Goal: Task Accomplishment & Management: Use online tool/utility

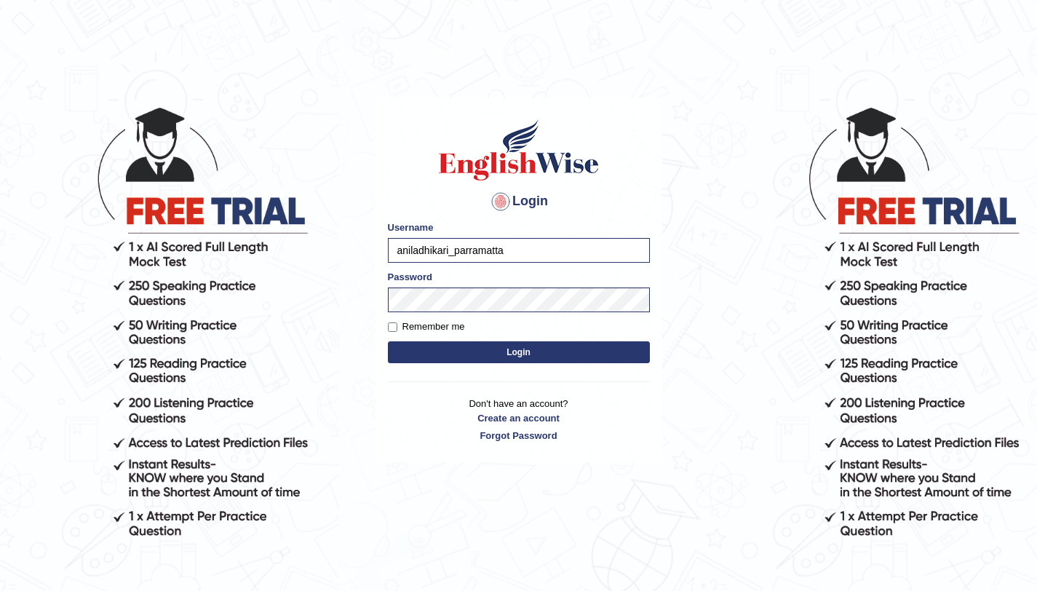
click at [532, 354] on button "Login" at bounding box center [519, 352] width 262 height 22
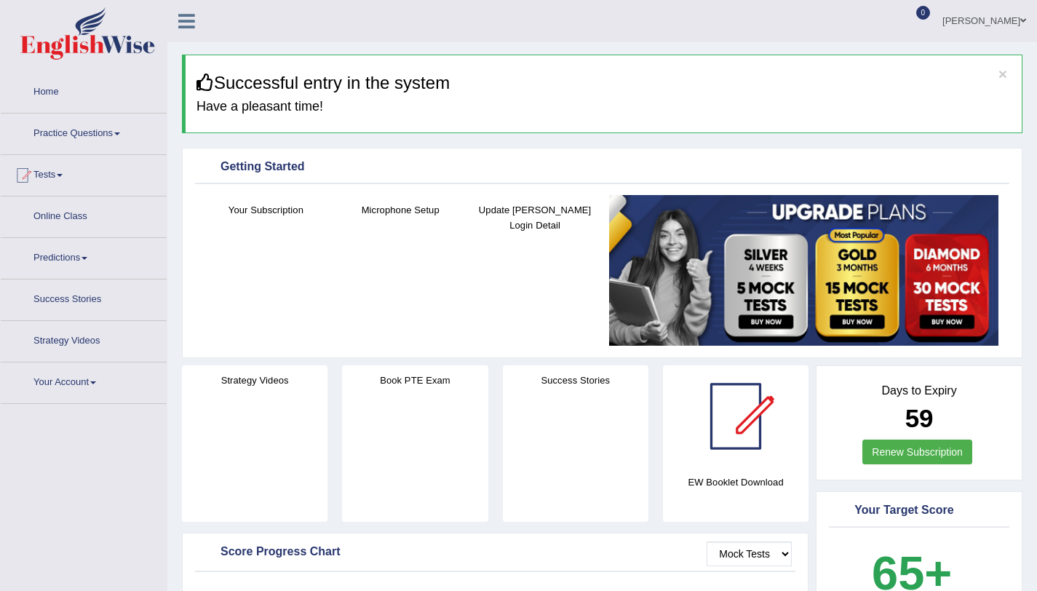
click at [68, 217] on link "Online Class" at bounding box center [84, 214] width 166 height 36
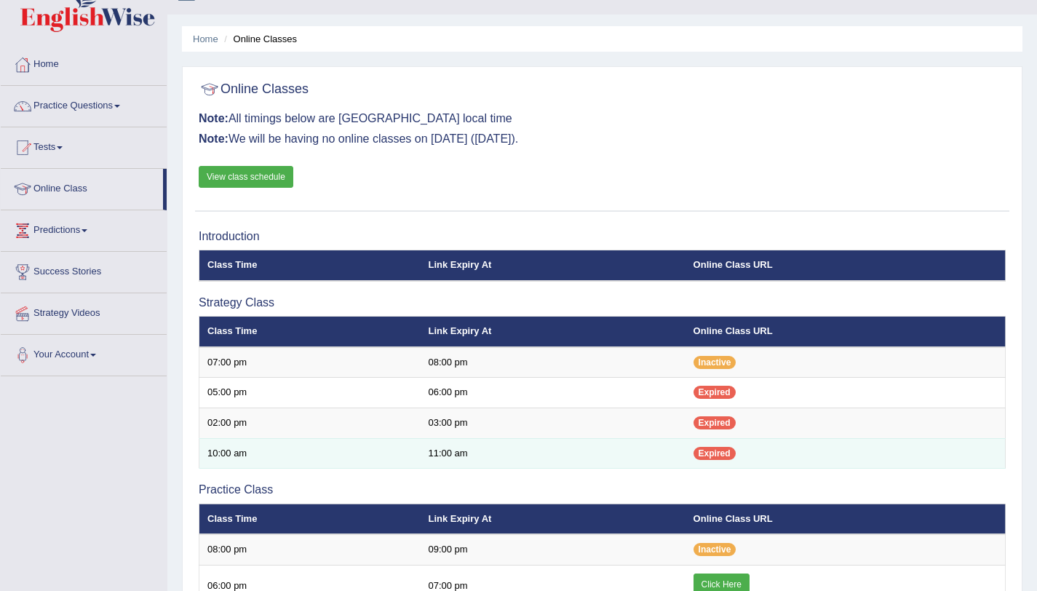
scroll to position [187, 0]
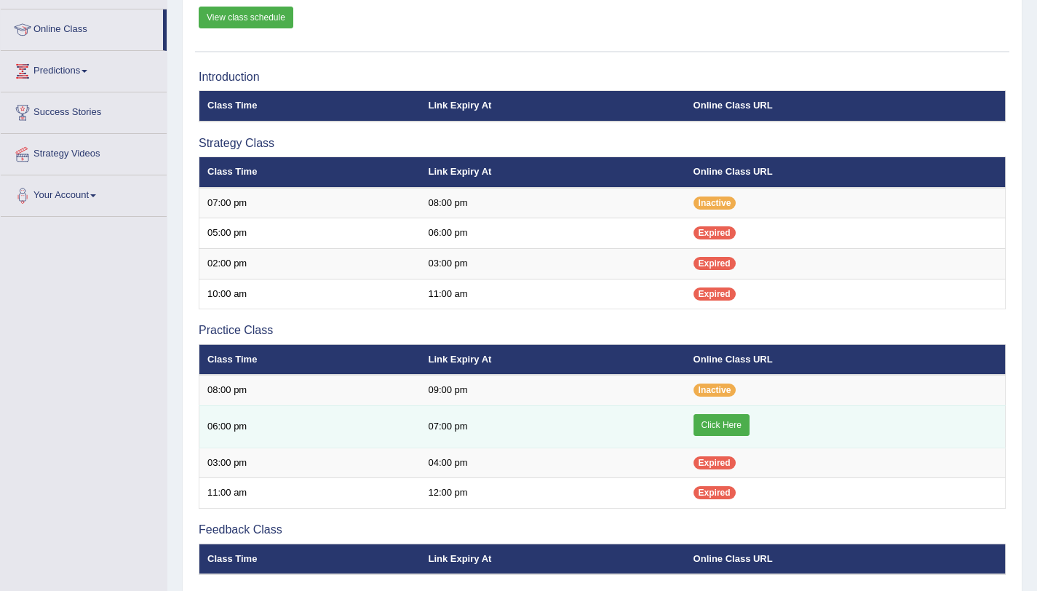
click at [712, 422] on link "Click Here" at bounding box center [721, 425] width 56 height 22
click at [725, 420] on link "Click Here" at bounding box center [721, 425] width 56 height 22
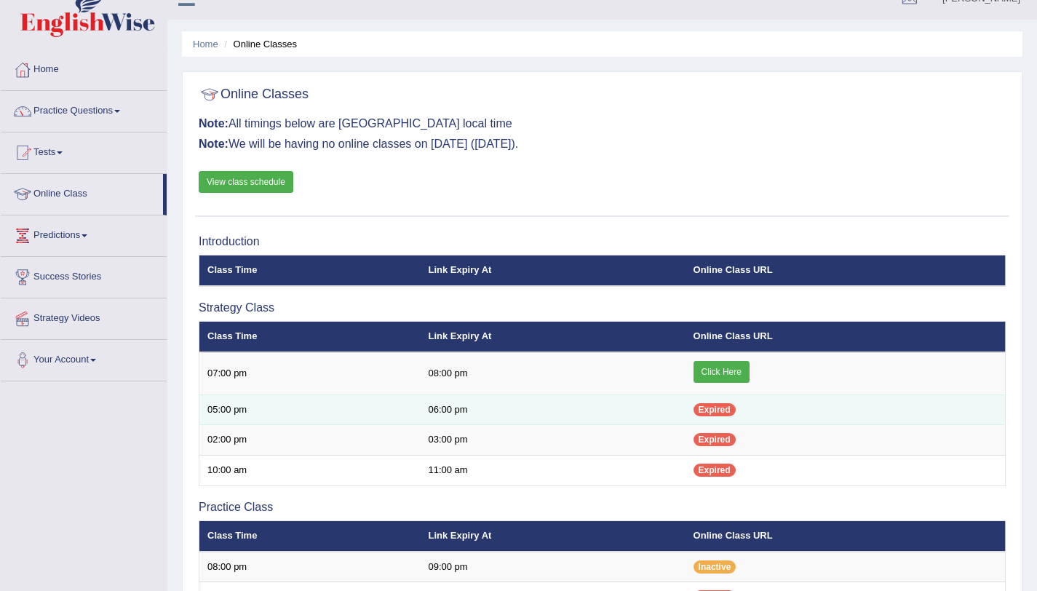
scroll to position [39, 0]
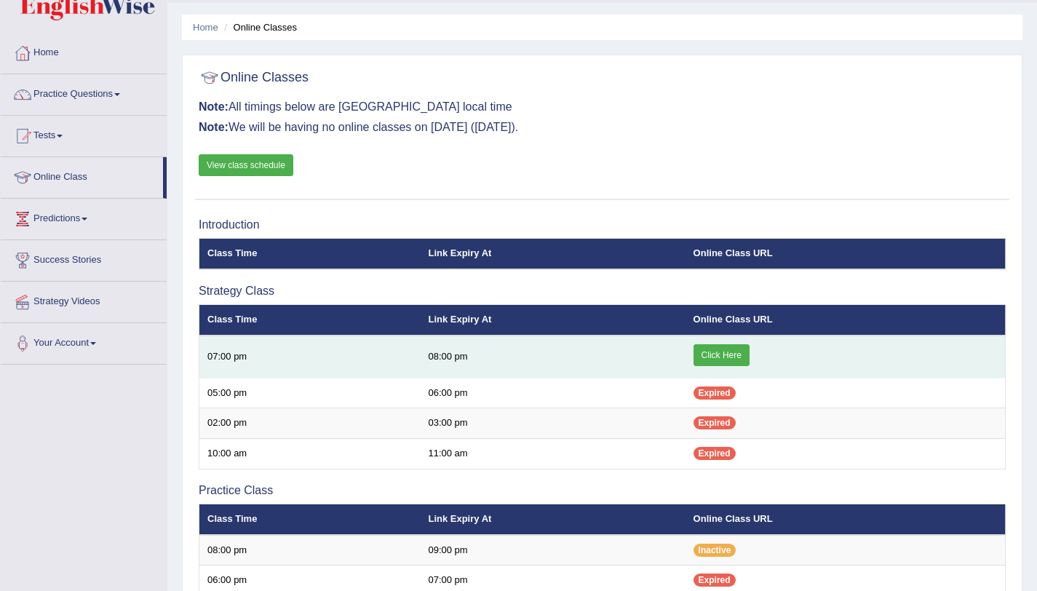
click at [722, 352] on link "Click Here" at bounding box center [721, 355] width 56 height 22
click at [709, 351] on link "Click Here" at bounding box center [721, 355] width 56 height 22
click at [714, 351] on link "Click Here" at bounding box center [721, 355] width 56 height 22
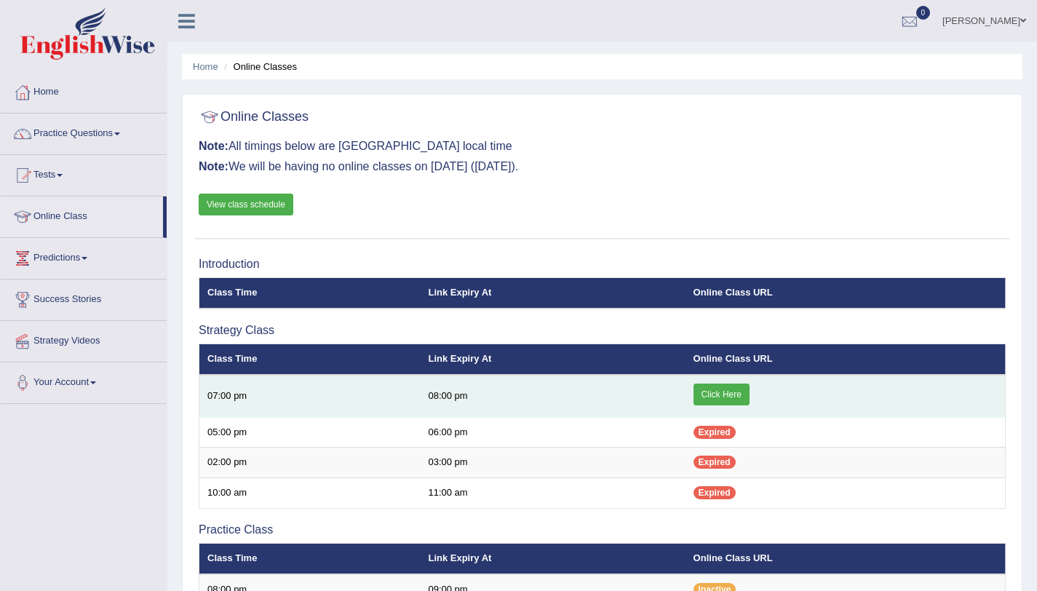
click at [715, 391] on link "Click Here" at bounding box center [721, 394] width 56 height 22
